Goal: Information Seeking & Learning: Find contact information

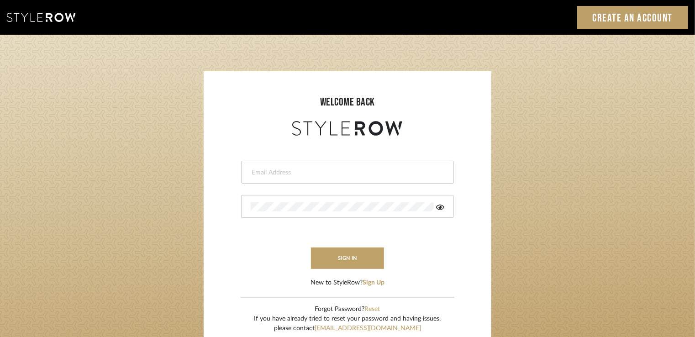
paste input "[EMAIL_ADDRESS][PERSON_NAME][DOMAIN_NAME]"
type input "[EMAIL_ADDRESS][PERSON_NAME][DOMAIN_NAME]"
drag, startPoint x: 250, startPoint y: 172, endPoint x: 253, endPoint y: 183, distance: 10.9
click at [250, 172] on div "[EMAIL_ADDRESS][PERSON_NAME][DOMAIN_NAME]" at bounding box center [347, 172] width 213 height 23
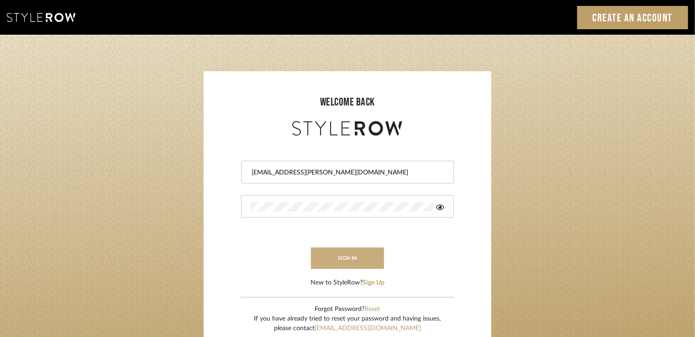
click at [333, 260] on button "sign in" at bounding box center [347, 258] width 73 height 21
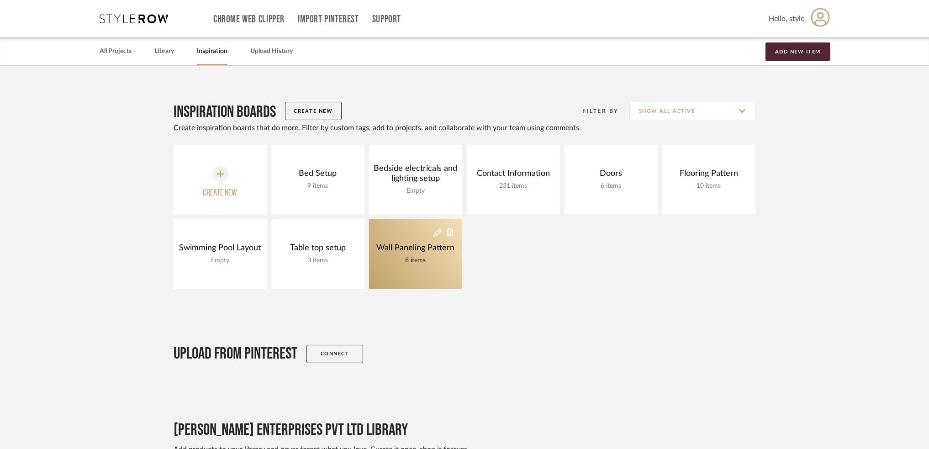
click at [416, 230] on link "Wall Paneling Pattern 8 items" at bounding box center [415, 254] width 93 height 70
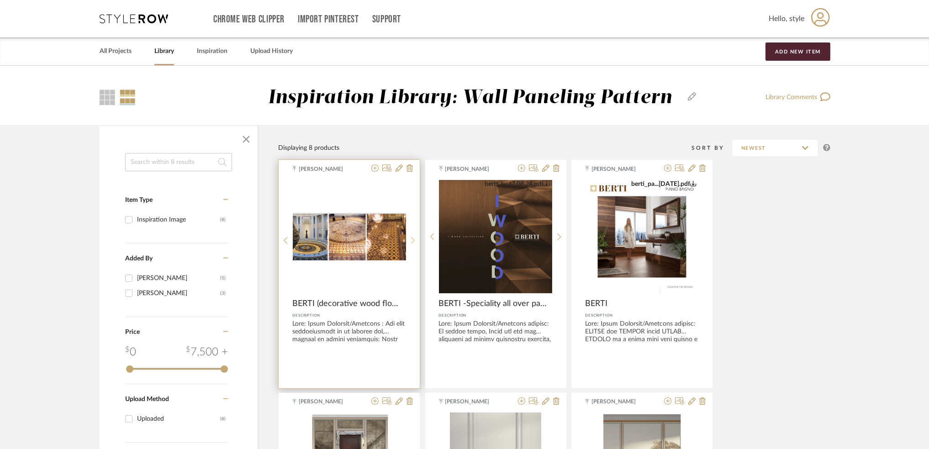
click at [410, 244] on sr-next-btn at bounding box center [413, 241] width 14 height 8
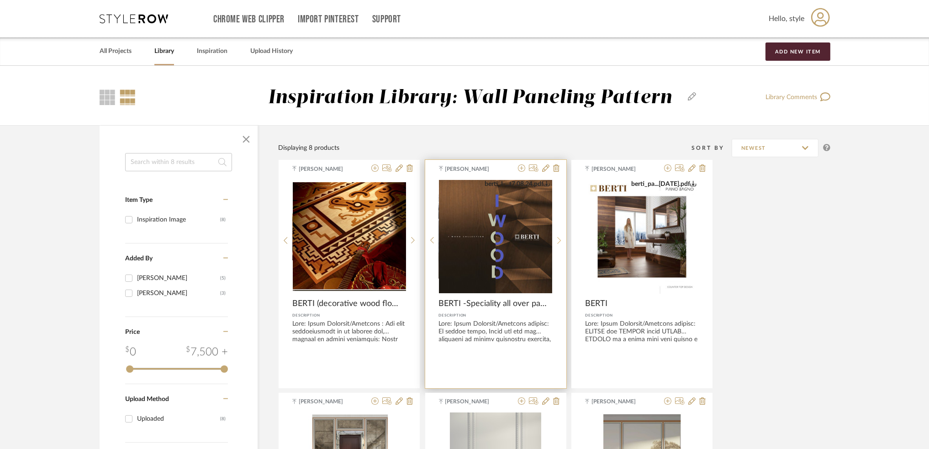
click at [560, 235] on div at bounding box center [559, 241] width 14 height 122
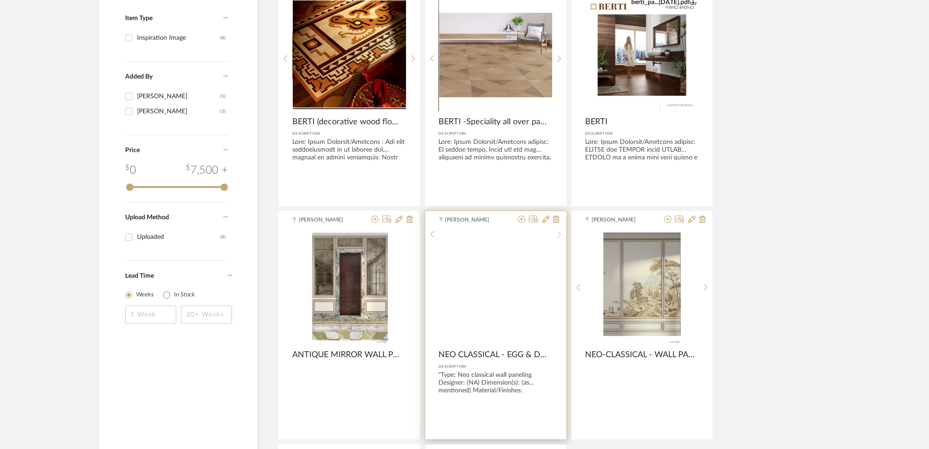
scroll to position [183, 0]
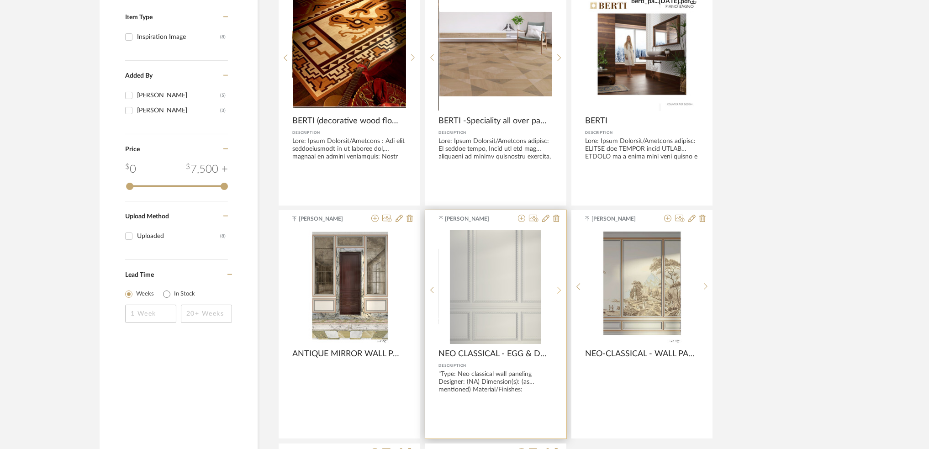
click at [560, 293] on icon at bounding box center [559, 290] width 4 height 8
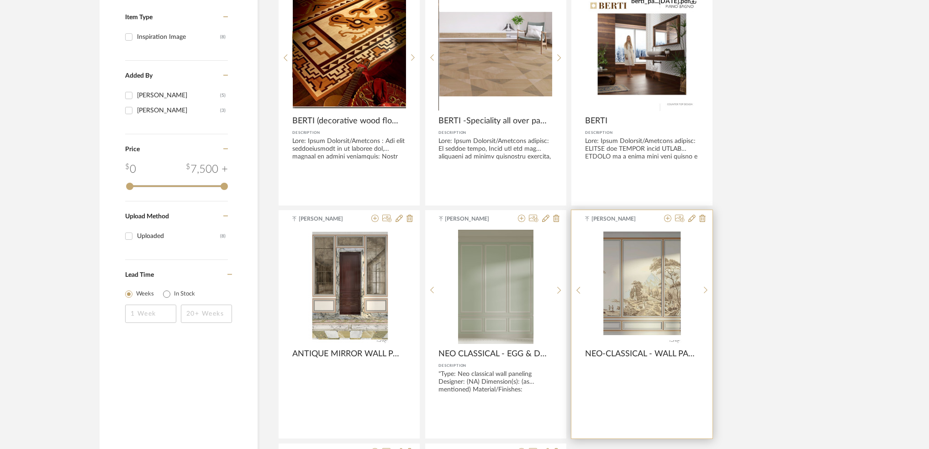
click at [698, 291] on div "0" at bounding box center [642, 287] width 113 height 114
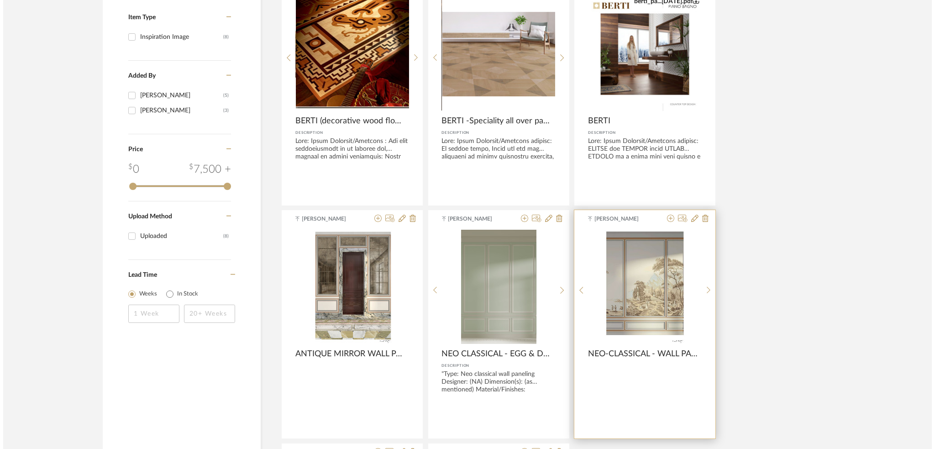
scroll to position [0, 0]
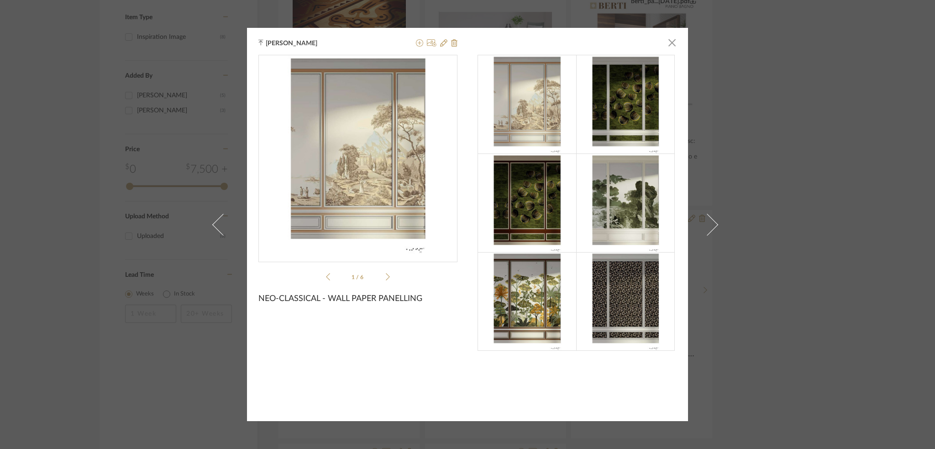
click at [594, 127] on img at bounding box center [626, 104] width 70 height 99
click at [551, 196] on img at bounding box center [527, 203] width 70 height 99
click at [556, 294] on img at bounding box center [527, 301] width 70 height 99
drag, startPoint x: 609, startPoint y: 295, endPoint x: 610, endPoint y: 290, distance: 5.1
click at [610, 293] on img at bounding box center [626, 301] width 70 height 99
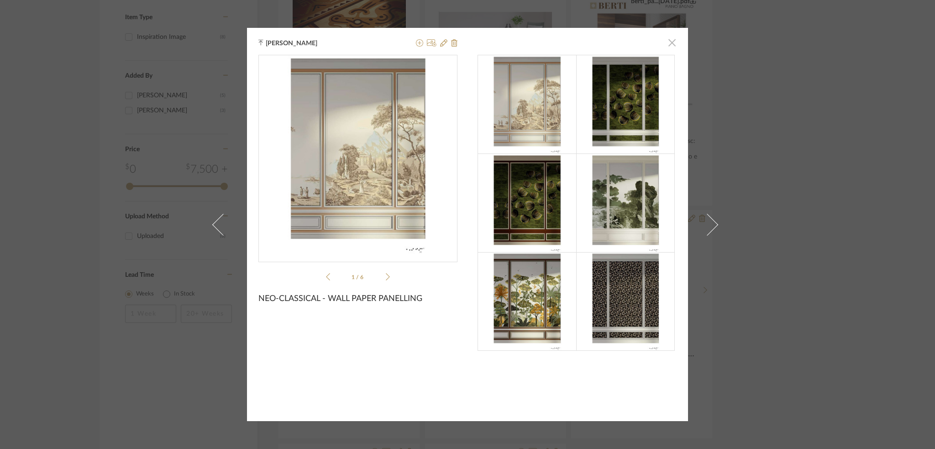
click at [671, 40] on span "button" at bounding box center [672, 42] width 18 height 18
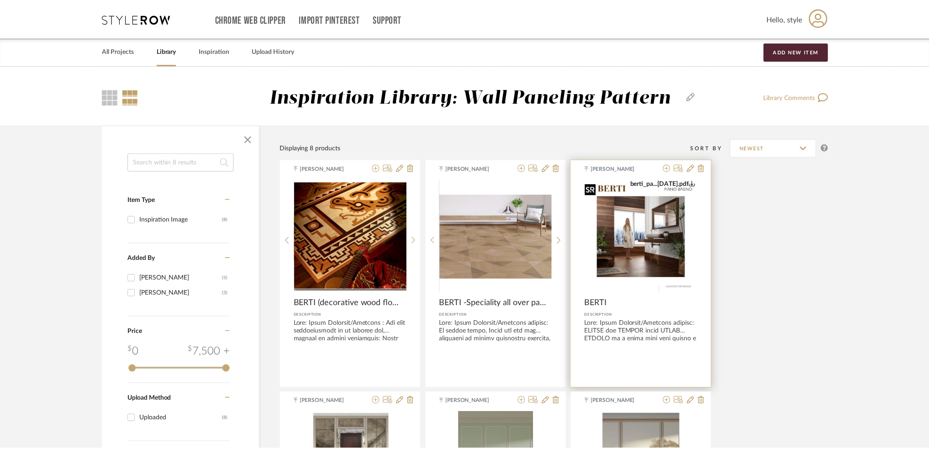
scroll to position [183, 0]
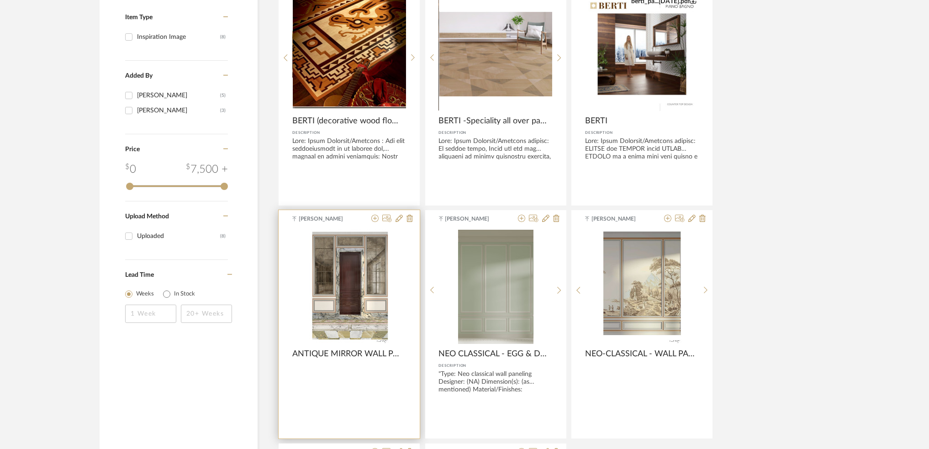
click at [0, 0] on div at bounding box center [0, 0] width 0 height 0
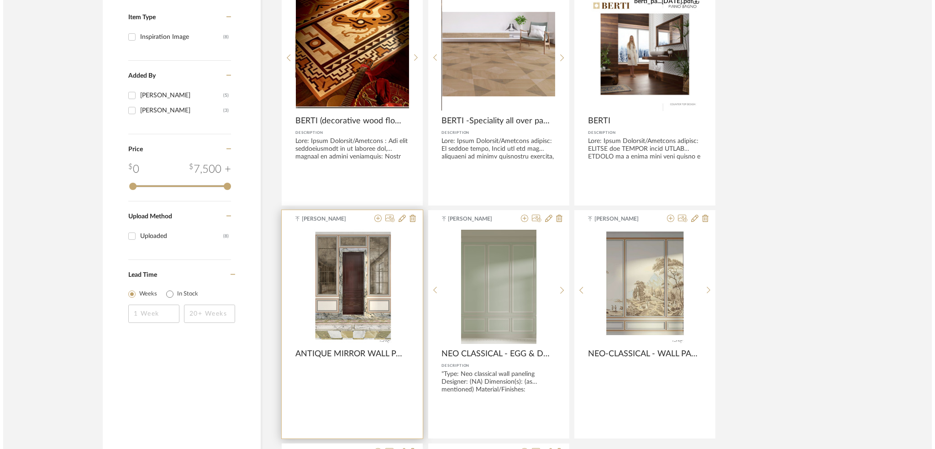
scroll to position [0, 0]
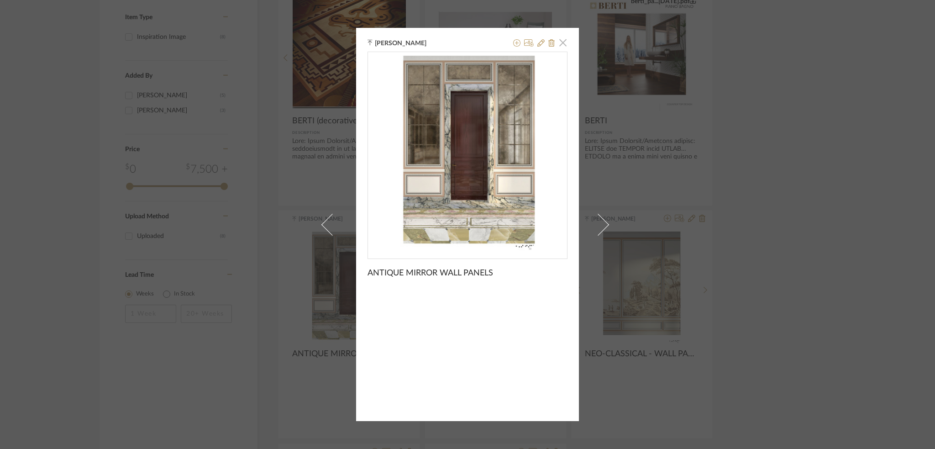
click at [562, 47] on span "button" at bounding box center [563, 42] width 18 height 18
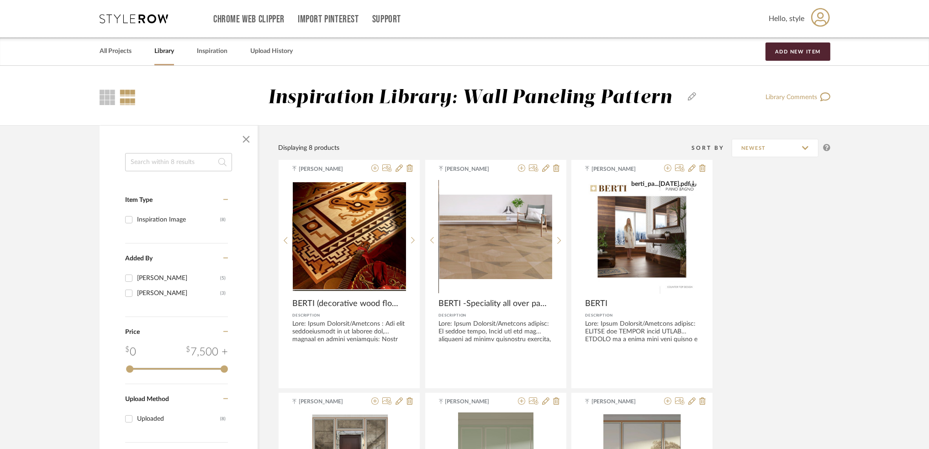
click at [158, 164] on input at bounding box center [178, 162] width 107 height 18
type input "wallpaper"
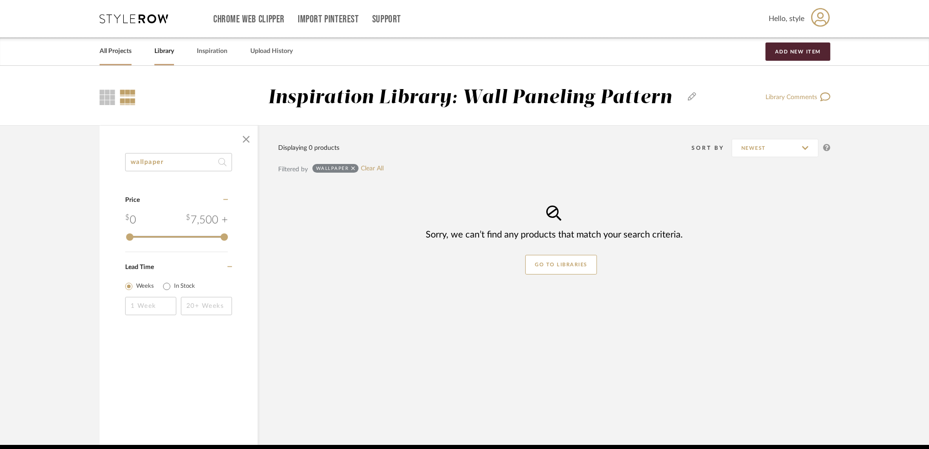
click at [129, 56] on link "All Projects" at bounding box center [116, 51] width 32 height 12
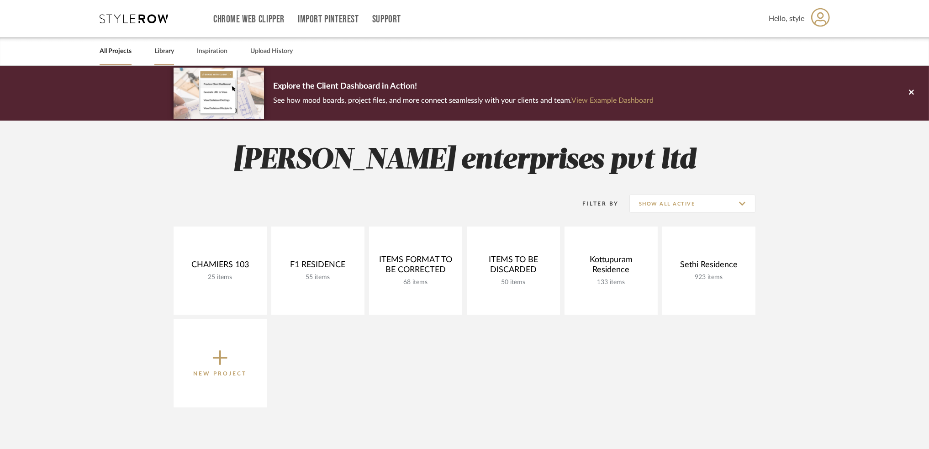
click at [163, 52] on link "Library" at bounding box center [164, 51] width 20 height 12
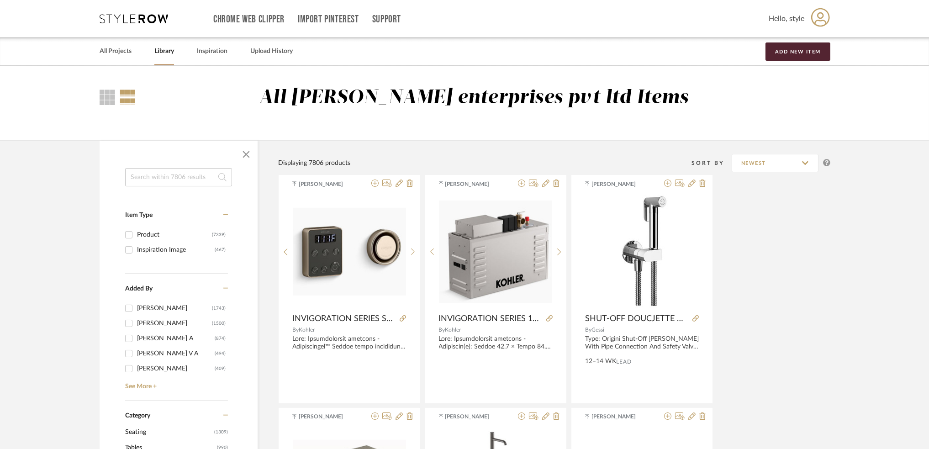
click at [164, 181] on input at bounding box center [178, 177] width 107 height 18
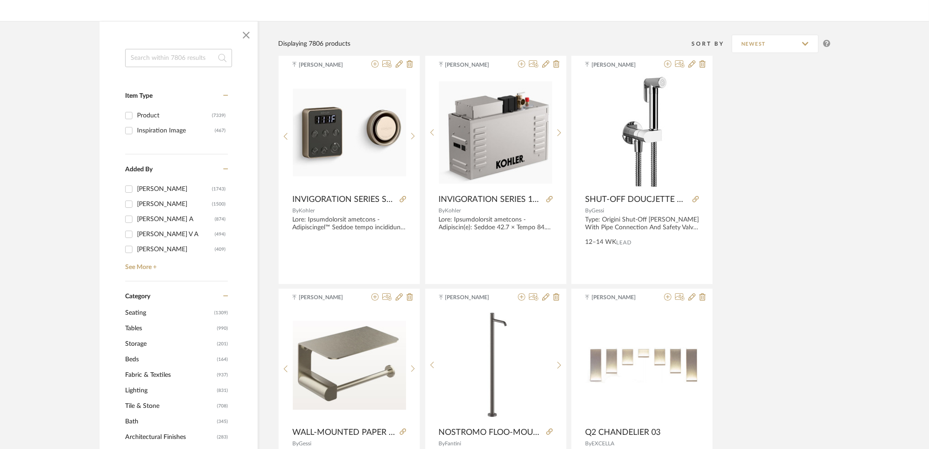
scroll to position [61, 0]
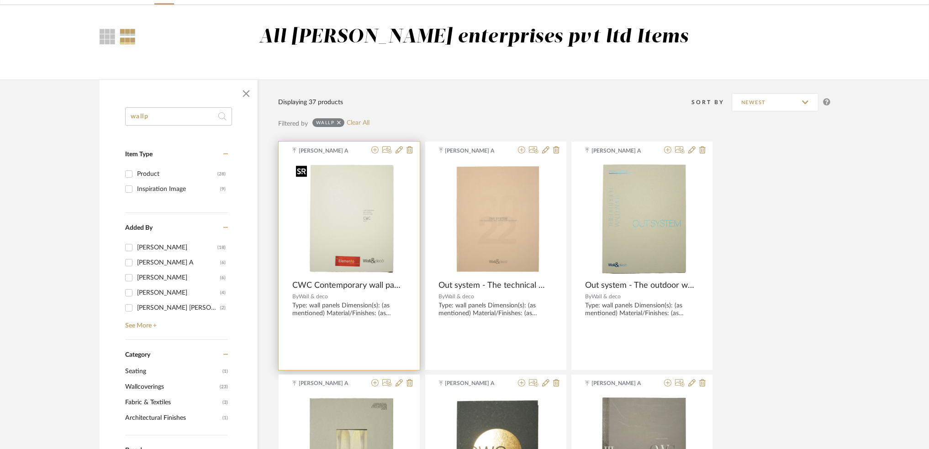
type input "wallp"
click at [374, 241] on img "0" at bounding box center [349, 219] width 114 height 114
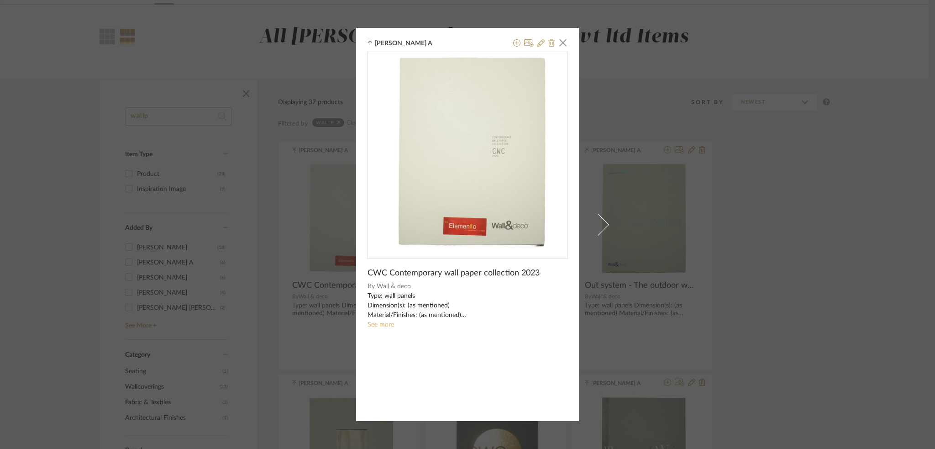
click at [385, 325] on link "See more" at bounding box center [381, 325] width 26 height 6
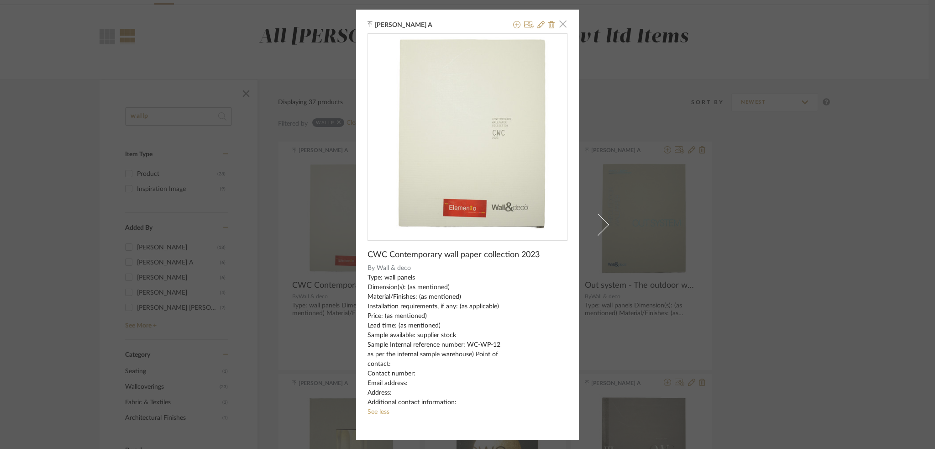
click at [555, 22] on span "button" at bounding box center [563, 24] width 18 height 18
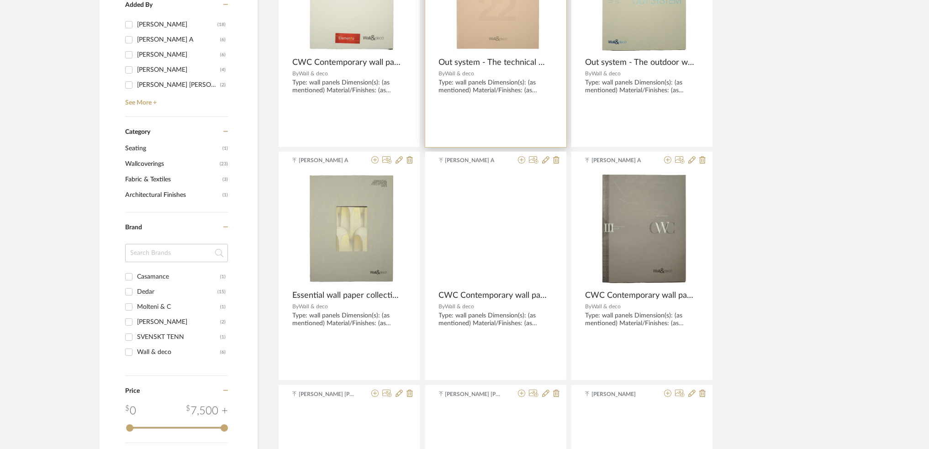
scroll to position [304, 0]
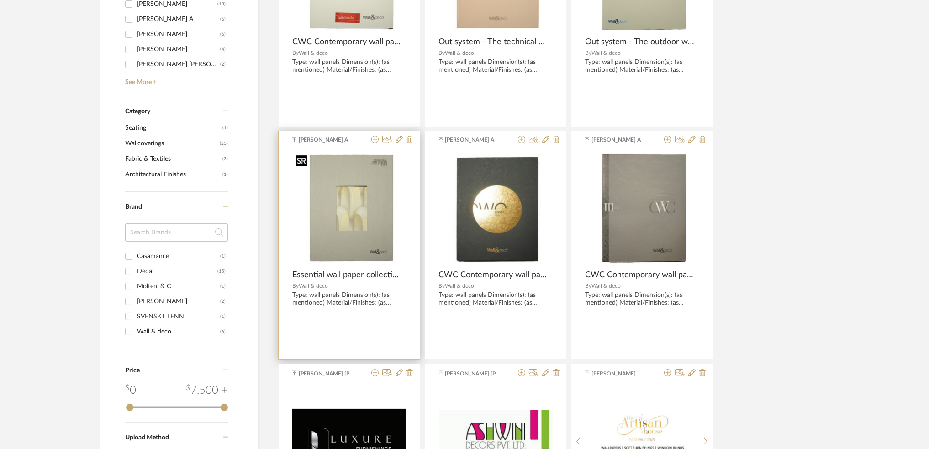
click at [0, 0] on img at bounding box center [0, 0] width 0 height 0
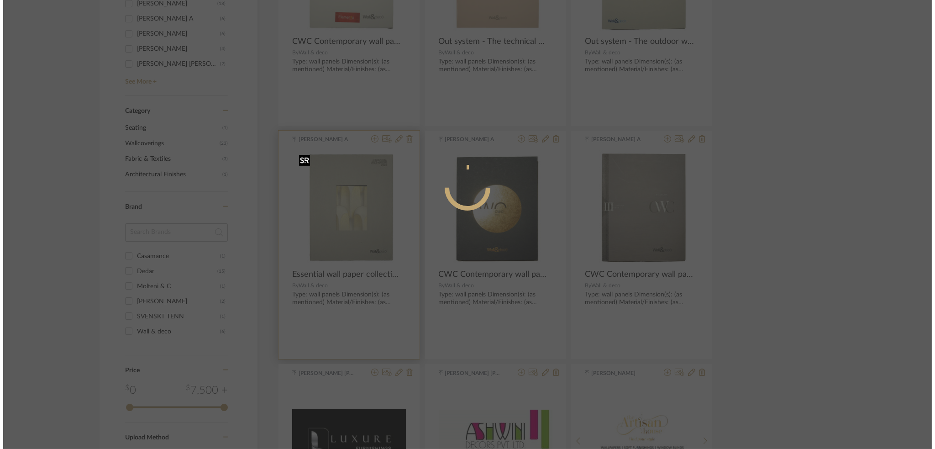
scroll to position [0, 0]
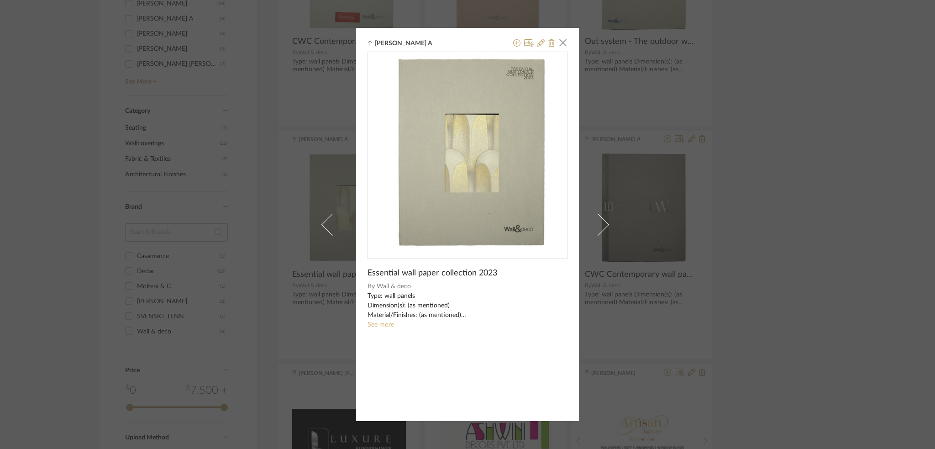
click at [379, 328] on link "See more" at bounding box center [381, 325] width 26 height 6
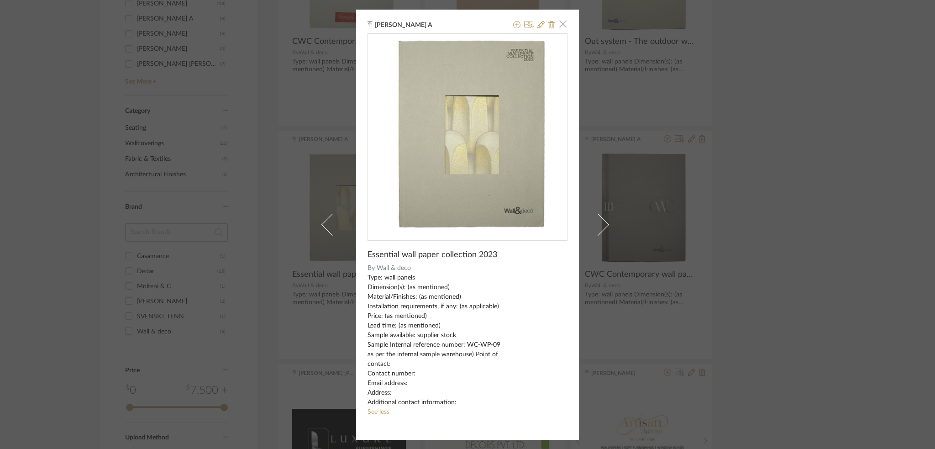
click at [563, 26] on span "button" at bounding box center [563, 24] width 18 height 18
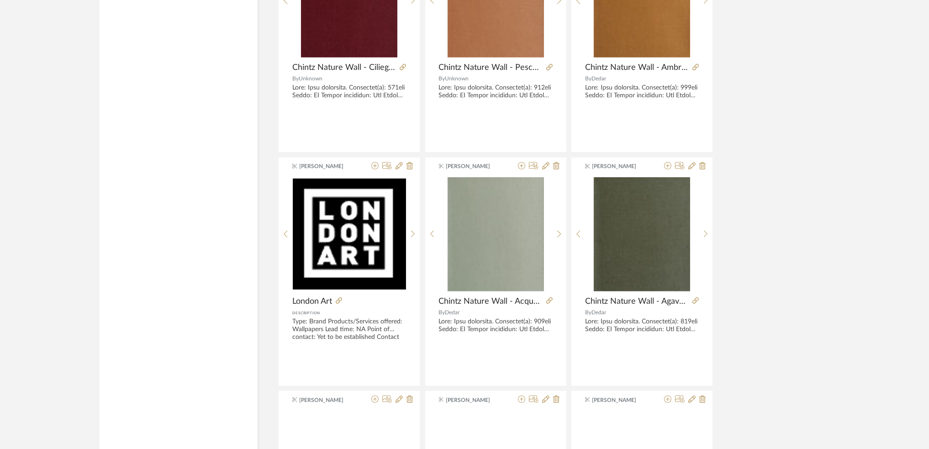
scroll to position [1218, 0]
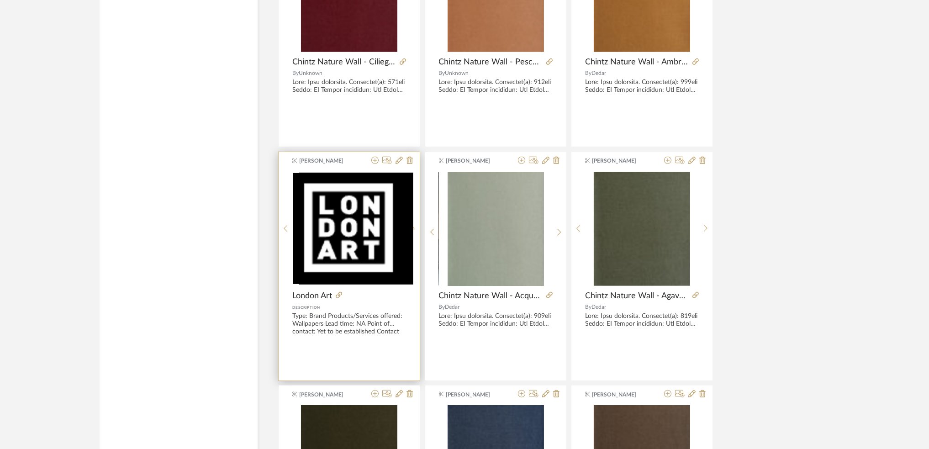
click at [408, 221] on div at bounding box center [413, 229] width 14 height 114
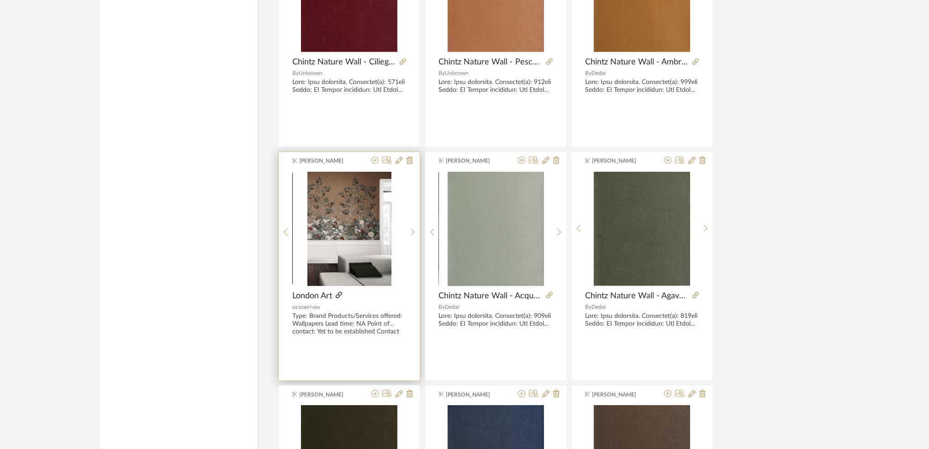
click at [338, 298] on icon at bounding box center [339, 295] width 6 height 6
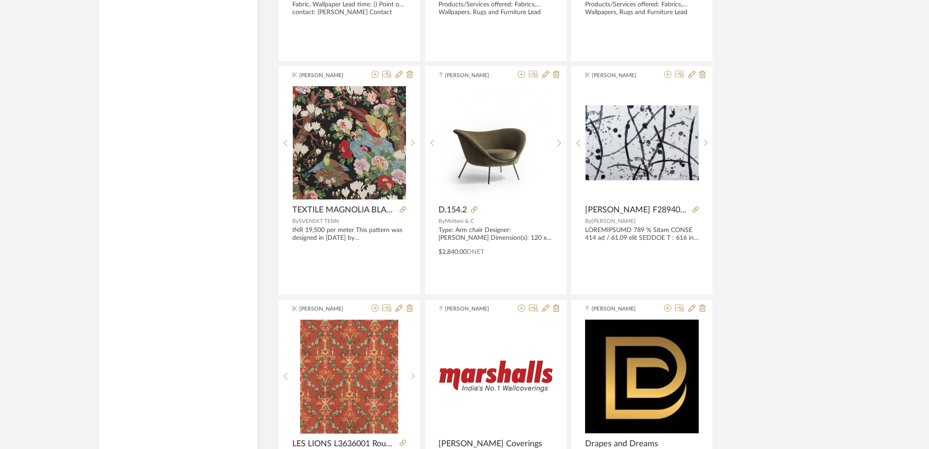
scroll to position [2497, 0]
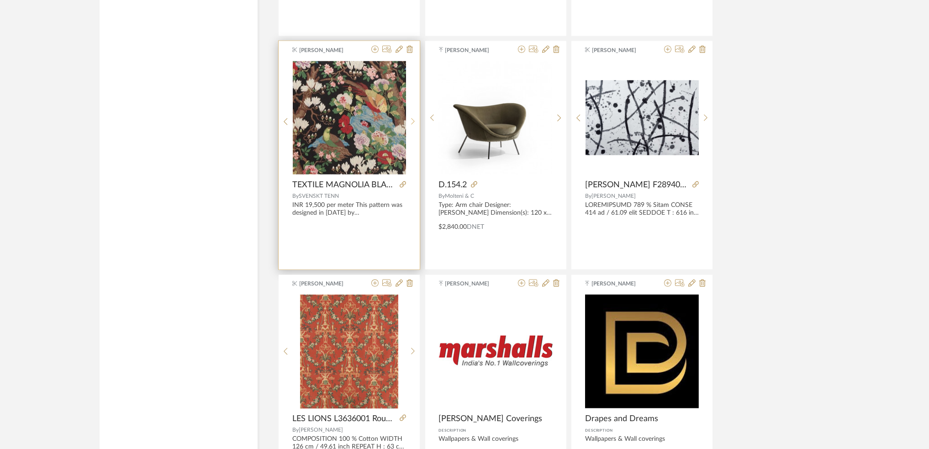
click at [417, 121] on sr-next-btn at bounding box center [413, 122] width 14 height 8
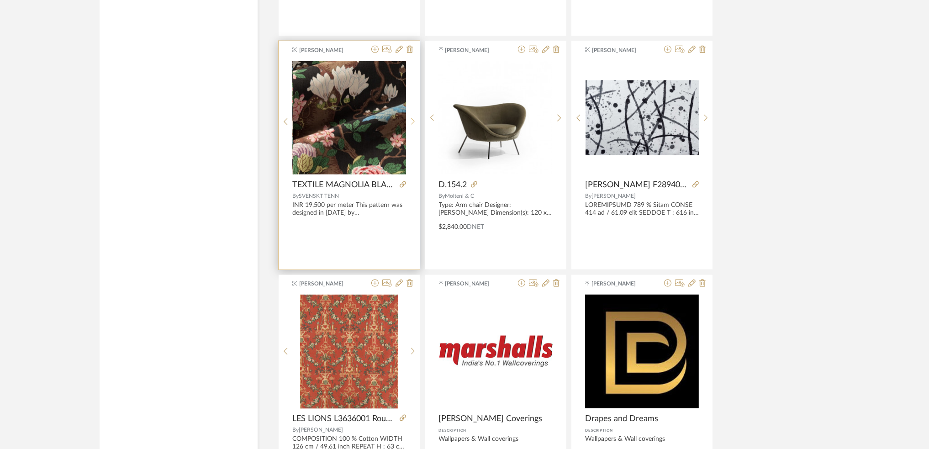
click at [417, 121] on sr-next-btn at bounding box center [413, 122] width 14 height 8
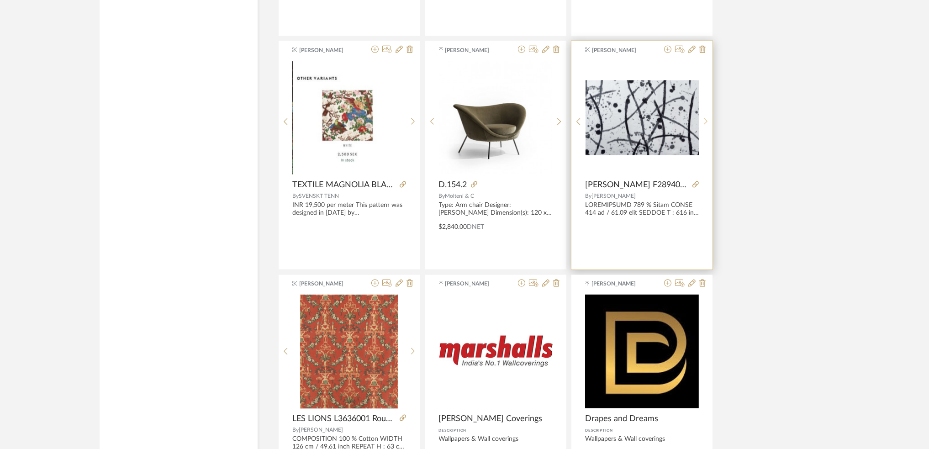
click at [705, 112] on div at bounding box center [706, 122] width 14 height 122
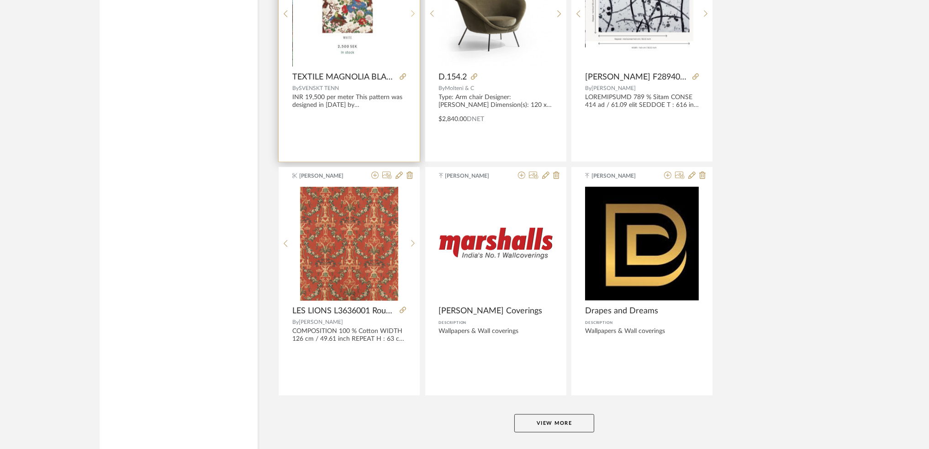
scroll to position [2619, 0]
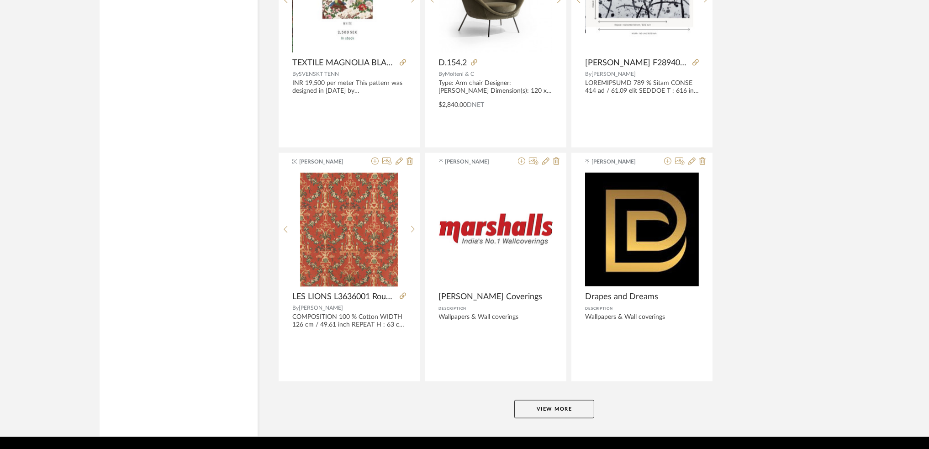
click at [546, 414] on button "View More" at bounding box center [554, 409] width 80 height 18
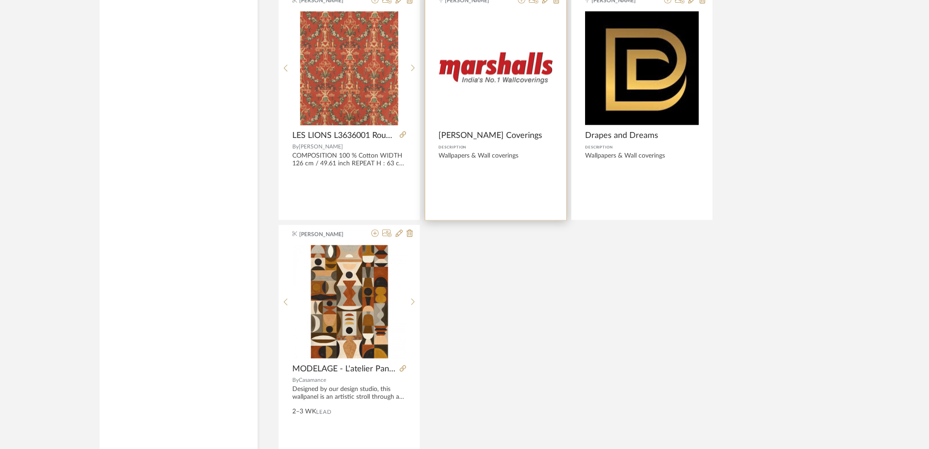
scroll to position [2801, 0]
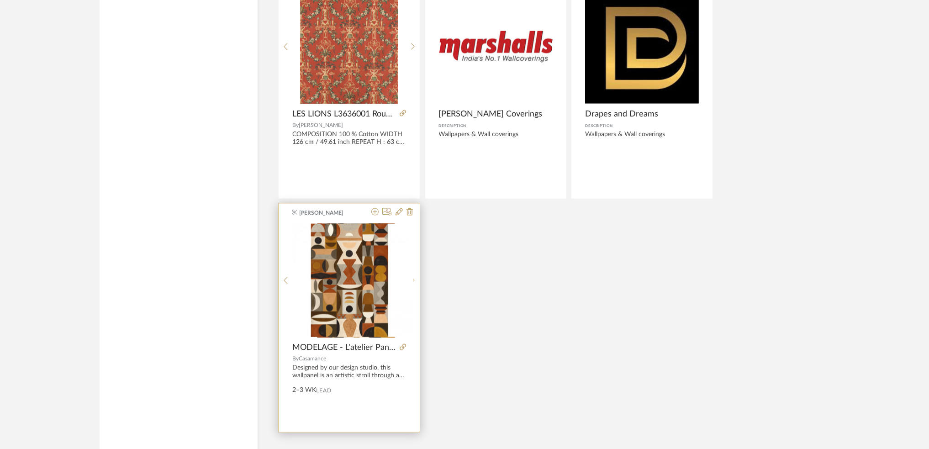
click at [409, 289] on div at bounding box center [413, 280] width 14 height 114
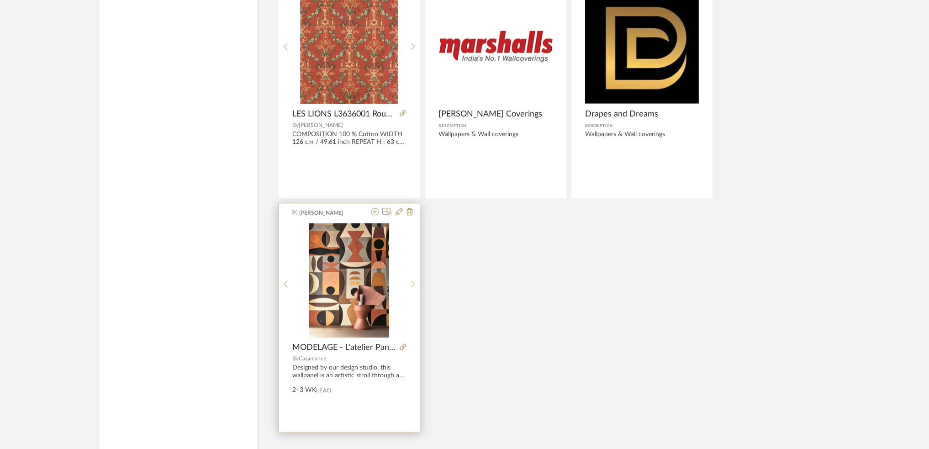
click at [408, 285] on sr-next-btn at bounding box center [413, 284] width 14 height 8
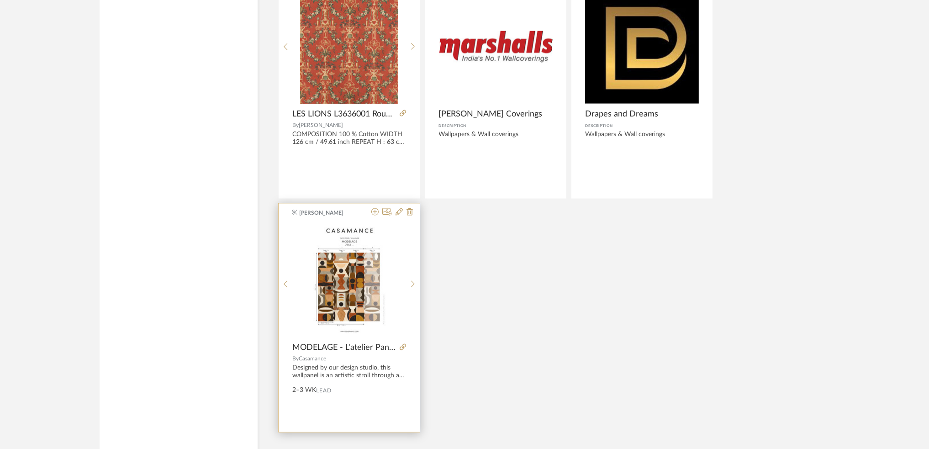
click at [404, 342] on div "[PERSON_NAME] MODELAGE - L'atelier Panaroma By [PERSON_NAME] Designed by our de…" at bounding box center [349, 318] width 141 height 228
click at [406, 349] on icon at bounding box center [403, 347] width 6 height 6
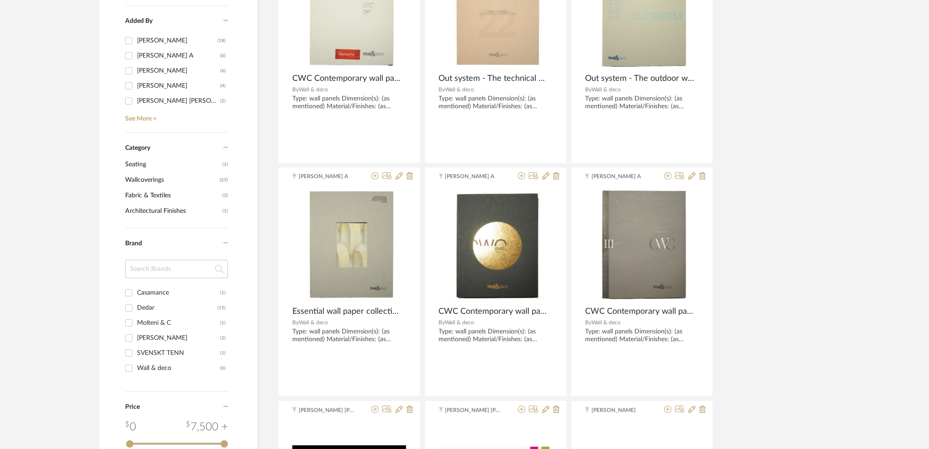
scroll to position [288, 0]
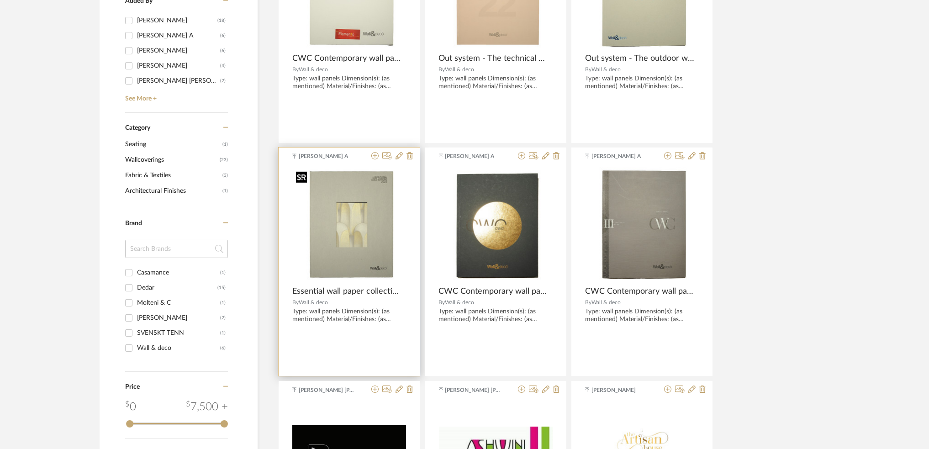
click at [349, 279] on img "0" at bounding box center [349, 224] width 114 height 114
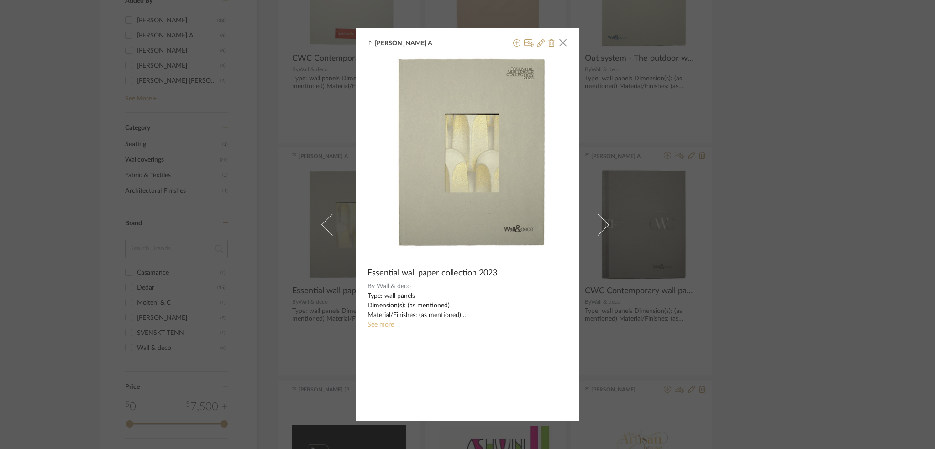
click at [374, 324] on link "See more" at bounding box center [381, 325] width 26 height 6
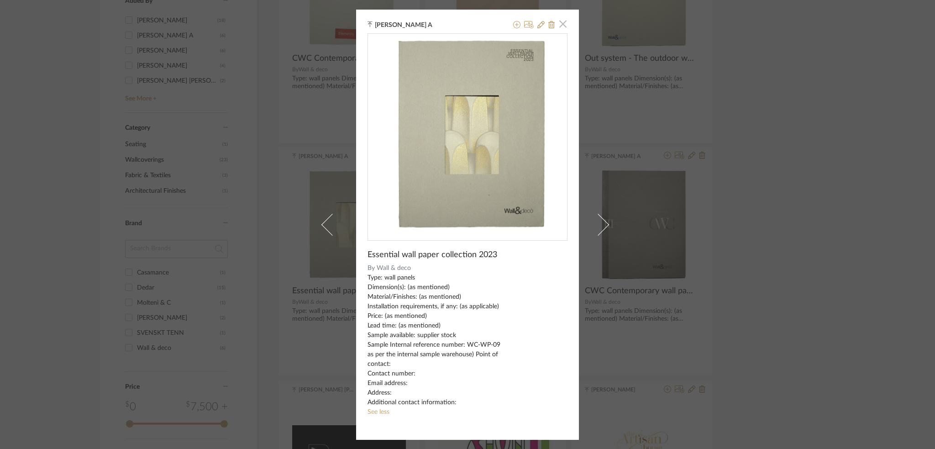
click at [561, 26] on span "button" at bounding box center [563, 24] width 18 height 18
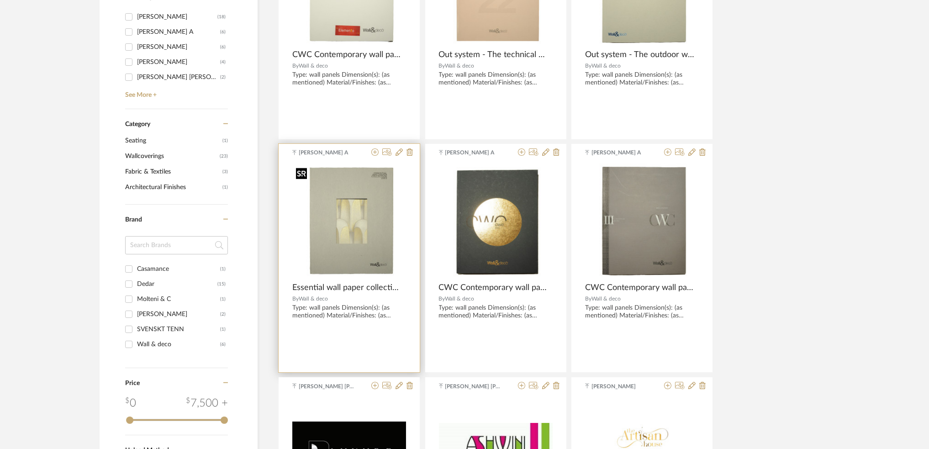
scroll to position [183, 0]
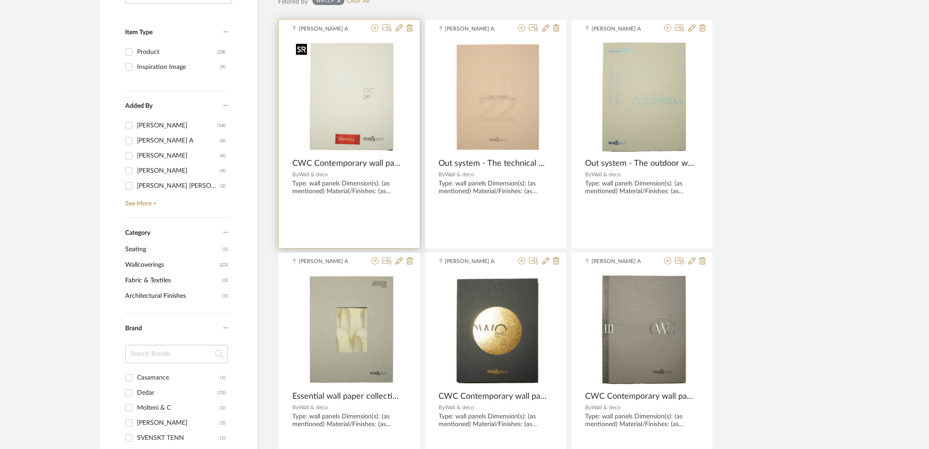
click at [368, 126] on img "0" at bounding box center [349, 97] width 114 height 114
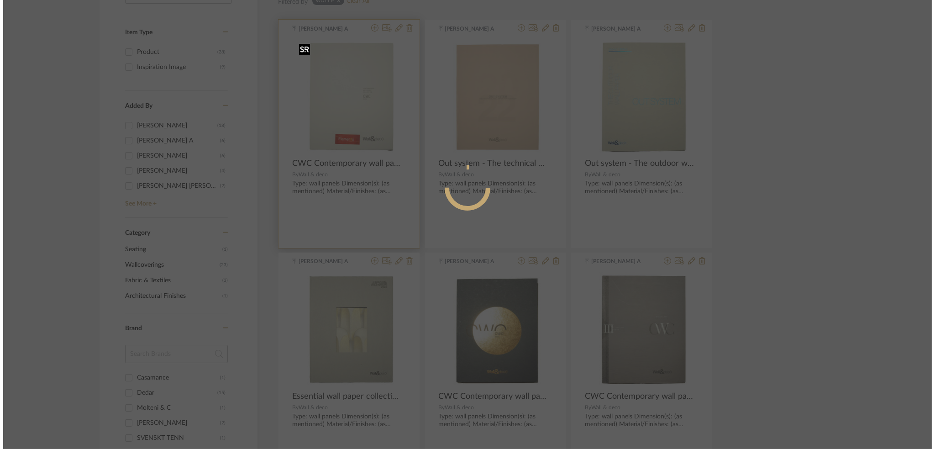
scroll to position [0, 0]
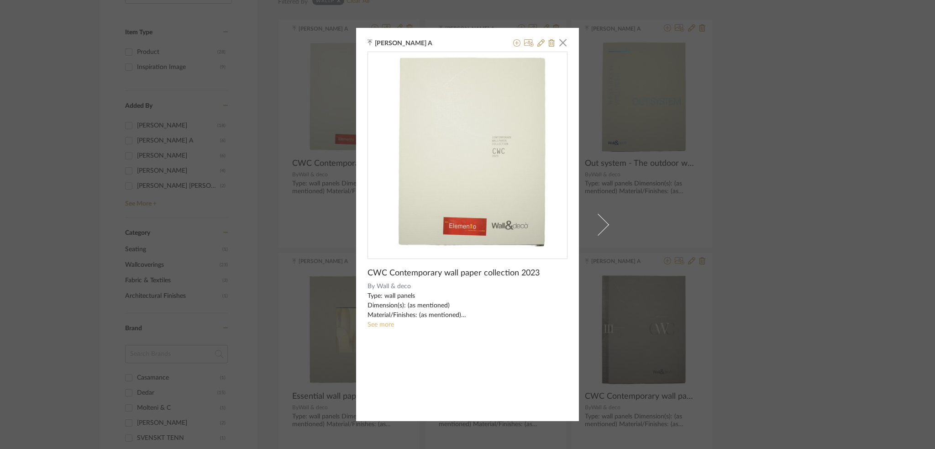
click at [372, 327] on link "See more" at bounding box center [381, 325] width 26 height 6
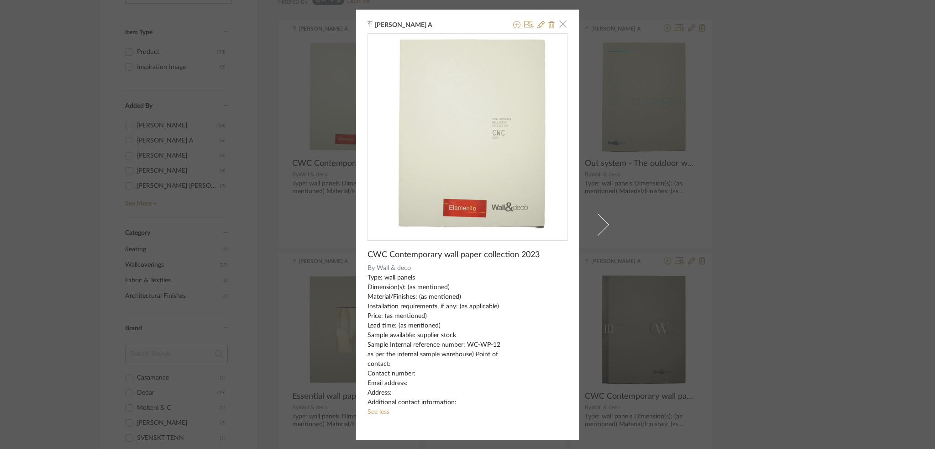
click at [560, 23] on span "button" at bounding box center [563, 24] width 18 height 18
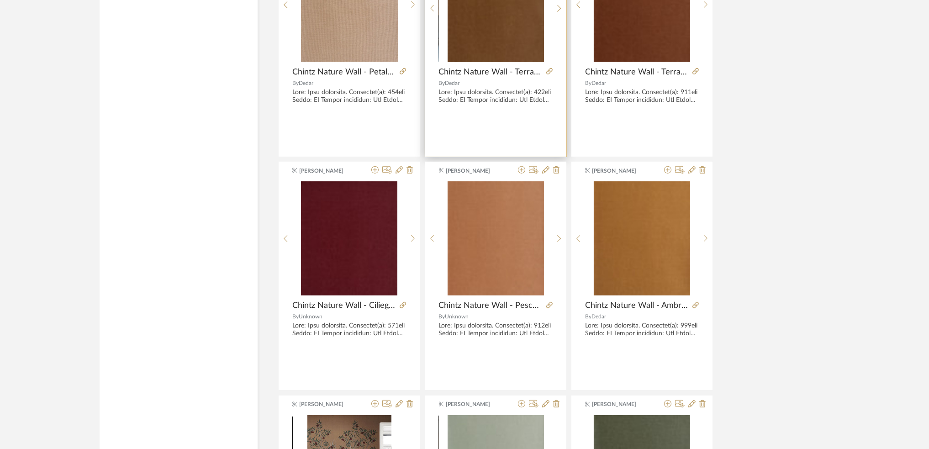
scroll to position [1279, 0]
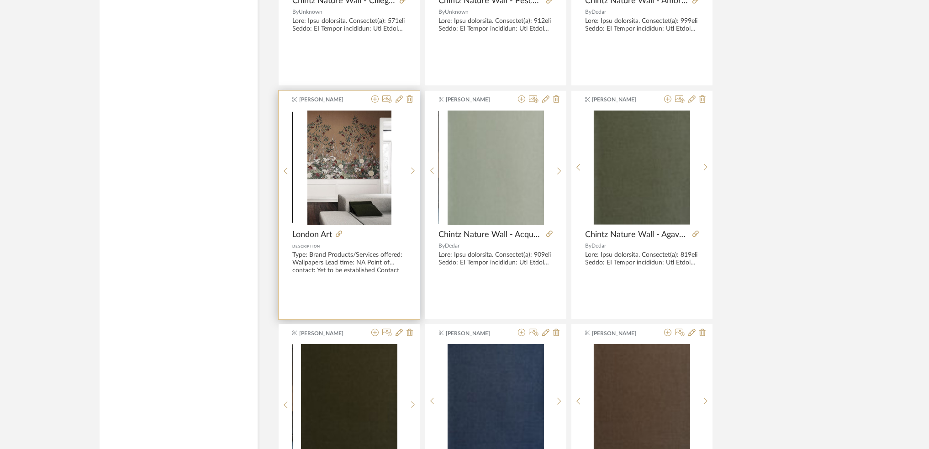
click at [405, 205] on div "1" at bounding box center [349, 168] width 113 height 114
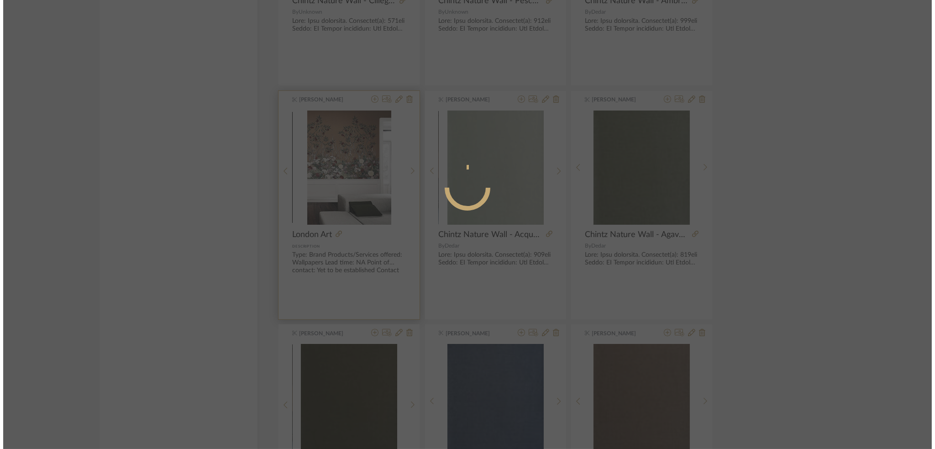
scroll to position [0, 0]
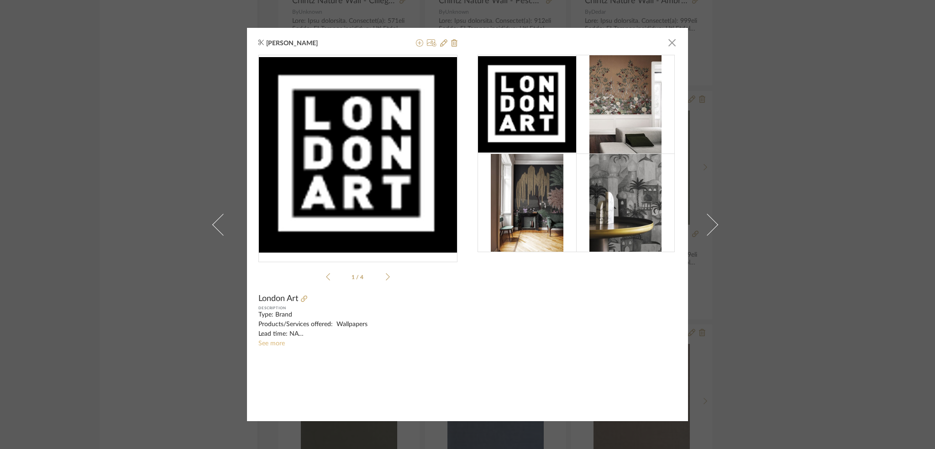
click at [270, 342] on link "See more" at bounding box center [272, 343] width 26 height 6
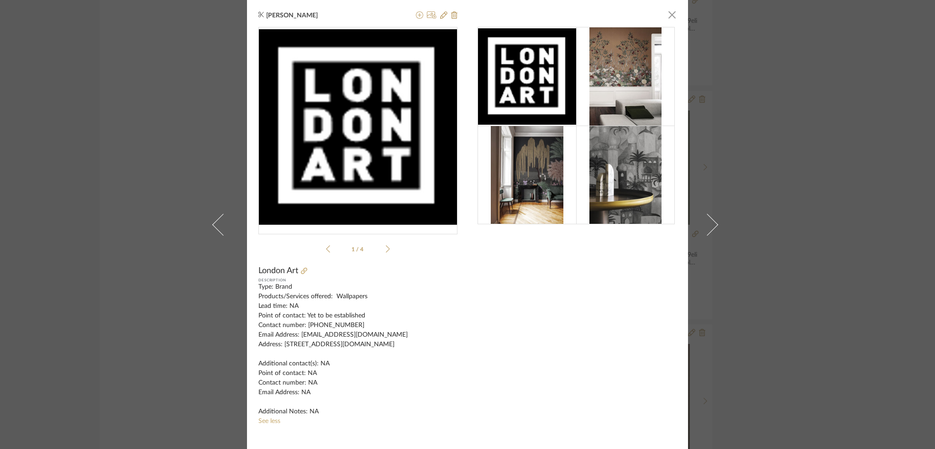
click at [386, 252] on icon at bounding box center [388, 249] width 4 height 8
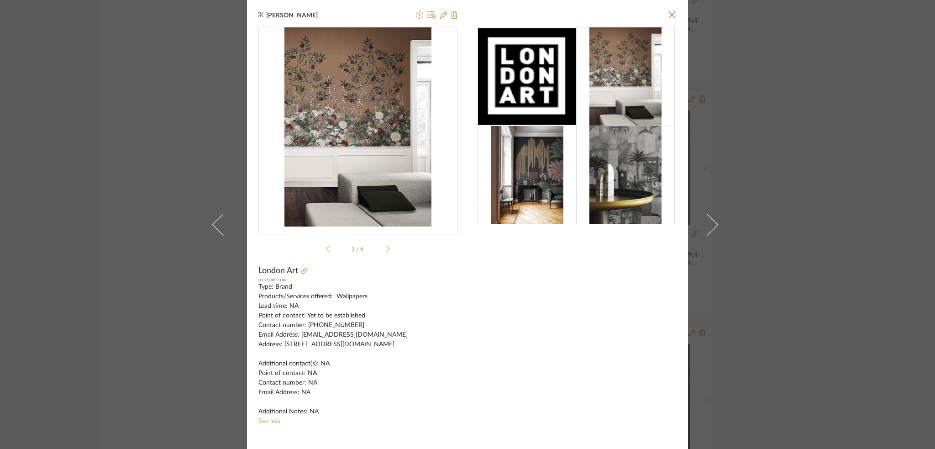
click at [386, 252] on icon at bounding box center [388, 249] width 4 height 8
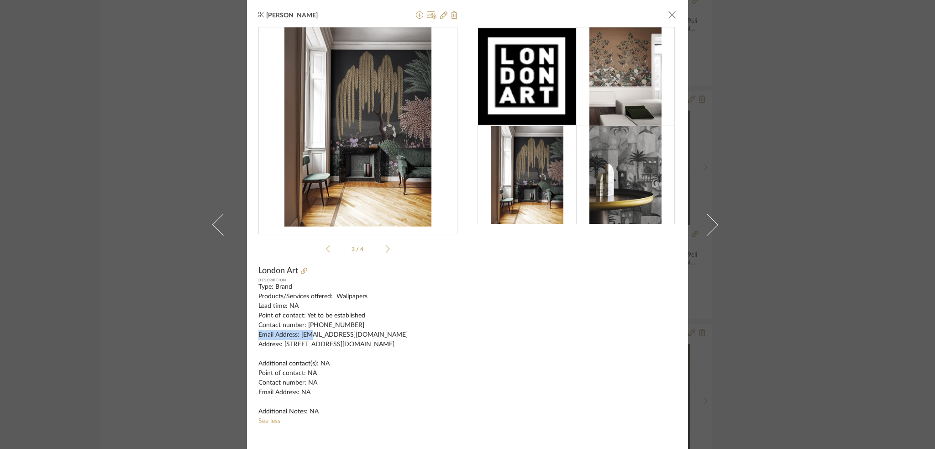
drag, startPoint x: 360, startPoint y: 325, endPoint x: 313, endPoint y: 324, distance: 46.6
click at [303, 330] on div "Type: Brand Products/Services offered: Wallpapers Lead time: NA Point of contac…" at bounding box center [358, 349] width 199 height 134
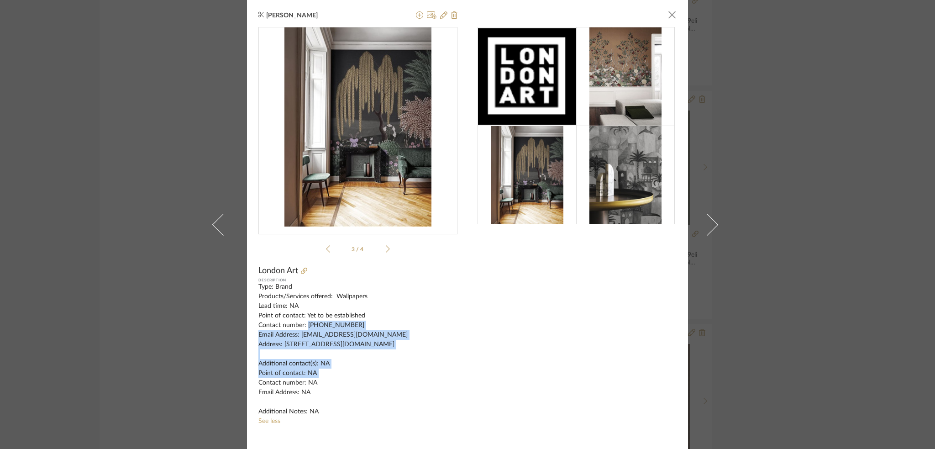
drag, startPoint x: 304, startPoint y: 323, endPoint x: 456, endPoint y: 359, distance: 156.3
click at [456, 359] on div "[PERSON_NAME] × 3 / 4 London Art Description Type: Brand Products/Services offe…" at bounding box center [467, 224] width 441 height 449
click at [326, 353] on div "Type: Brand Products/Services offered: Wallpapers Lead time: NA Point of contac…" at bounding box center [358, 349] width 199 height 134
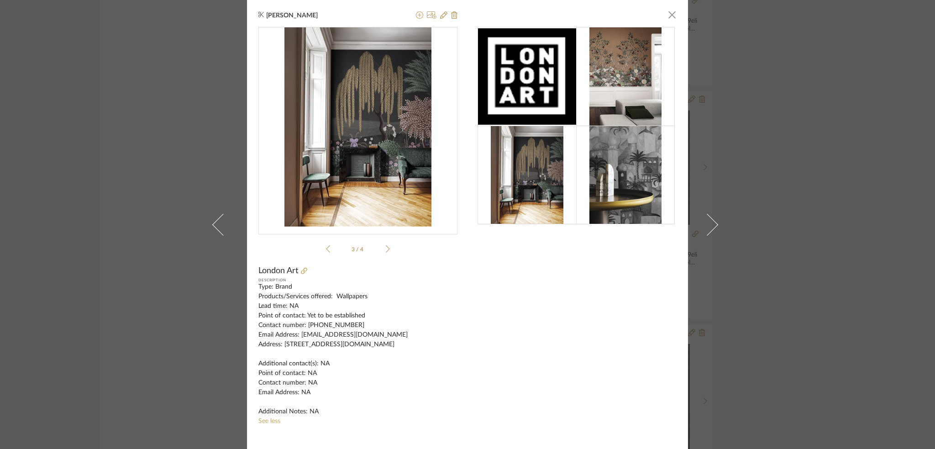
click at [388, 250] on div "3 / 4" at bounding box center [358, 142] width 199 height 230
click at [386, 250] on icon at bounding box center [388, 249] width 4 height 8
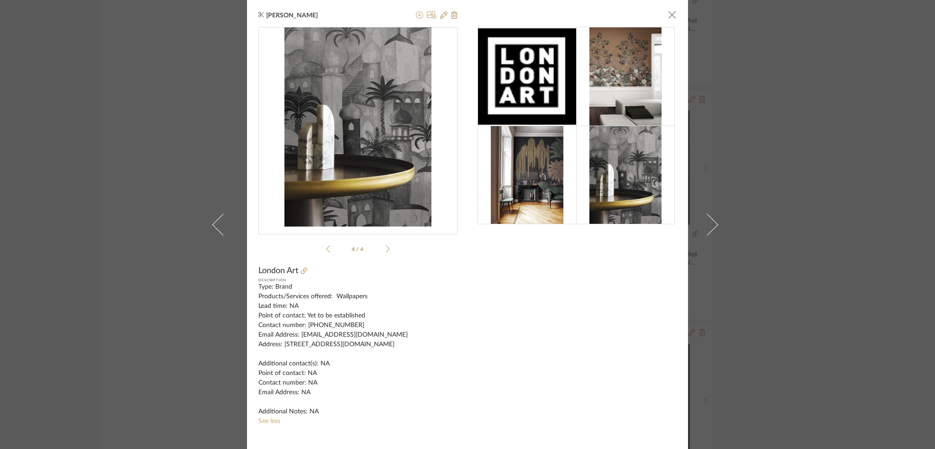
click at [326, 248] on icon at bounding box center [328, 249] width 4 height 8
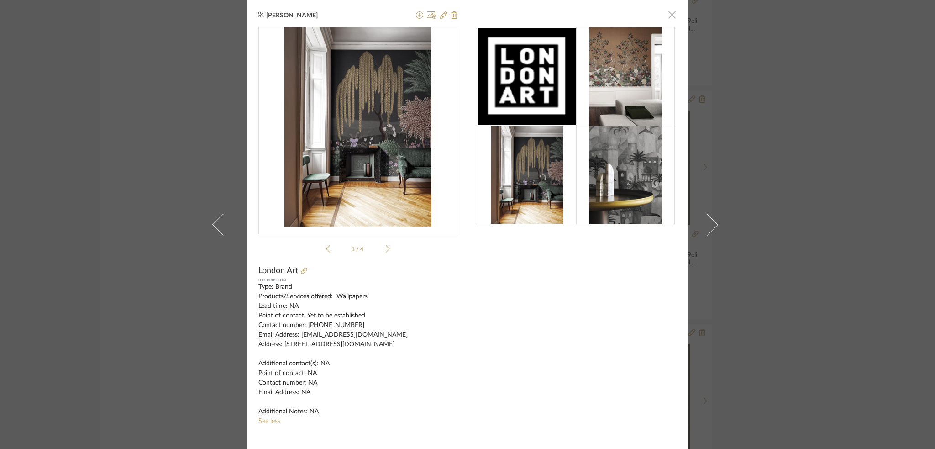
click at [667, 15] on span "button" at bounding box center [672, 14] width 18 height 18
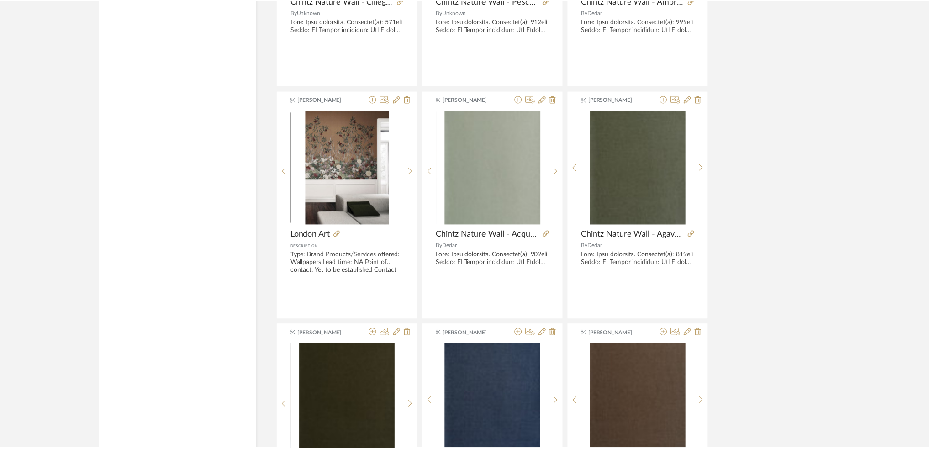
scroll to position [1279, 0]
